Goal: Find specific page/section: Find specific page/section

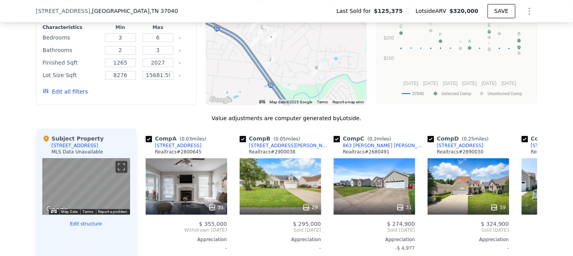
scroll to position [741, 0]
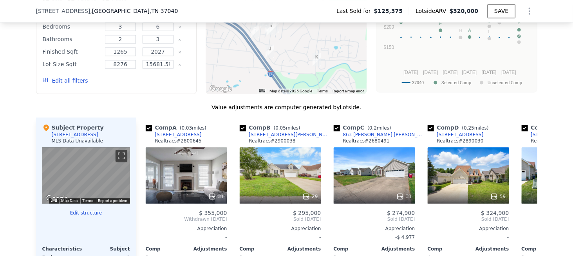
click at [102, 6] on div "[STREET_ADDRESS] Last Sold for $125,375 Lotside ARV $320,000 SAVE" at bounding box center [287, 11] width 502 height 22
click at [98, 11] on span ", [GEOGRAPHIC_DATA]" at bounding box center [134, 11] width 88 height 8
click at [90, 14] on span ", [GEOGRAPHIC_DATA]" at bounding box center [134, 11] width 88 height 8
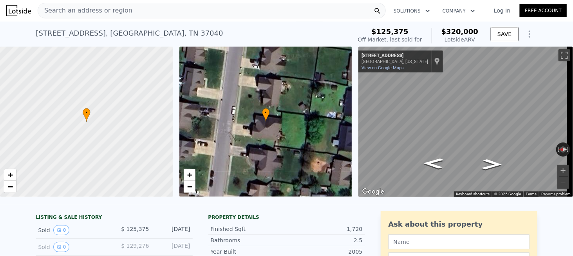
scroll to position [0, 0]
click at [126, 9] on div "Search an address or region" at bounding box center [212, 11] width 348 height 16
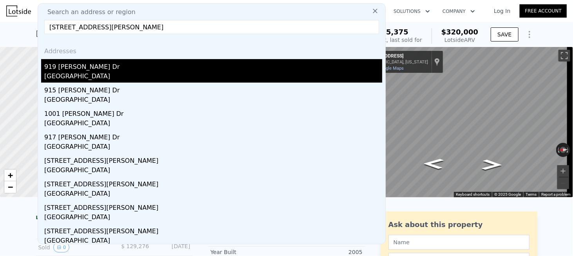
type input "[STREET_ADDRESS][PERSON_NAME]"
click at [81, 67] on div "919 [PERSON_NAME] Dr" at bounding box center [213, 65] width 338 height 13
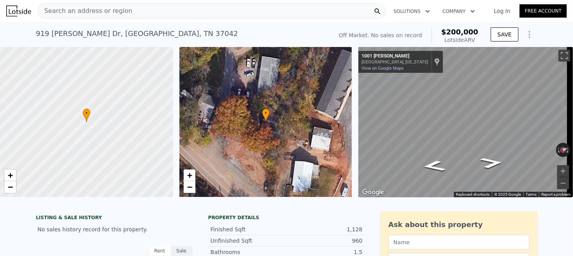
click at [140, 13] on div "Search an address or region" at bounding box center [212, 11] width 348 height 16
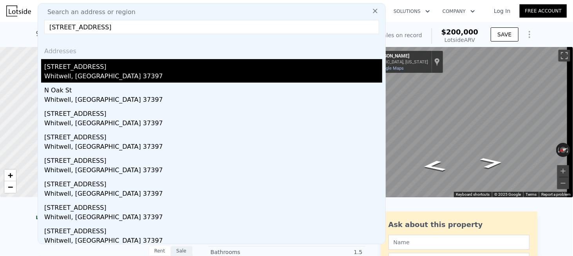
type input "[STREET_ADDRESS]"
click at [80, 67] on div "[STREET_ADDRESS]" at bounding box center [213, 65] width 338 height 13
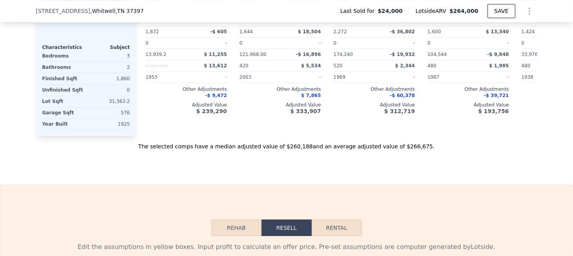
scroll to position [859, 0]
